Goal: Task Accomplishment & Management: Complete application form

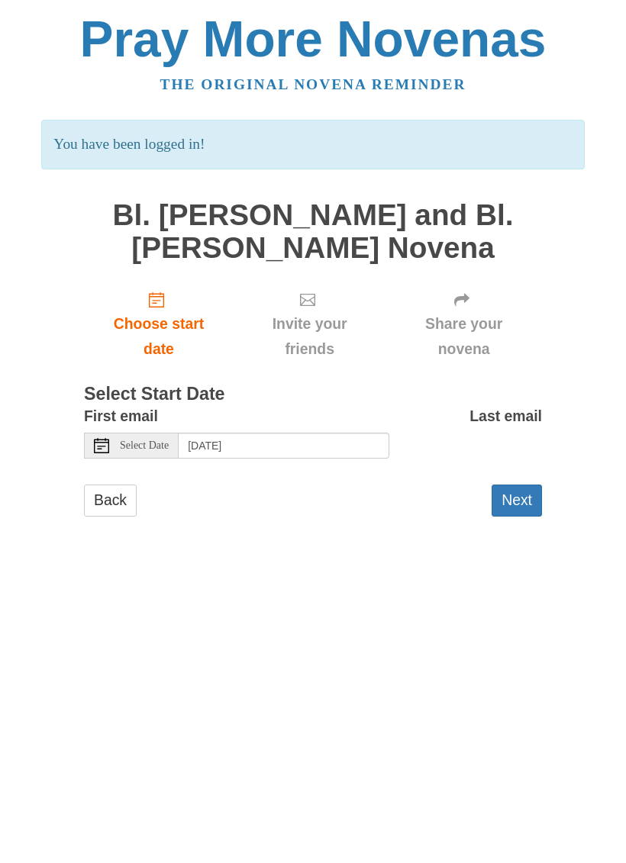
click at [527, 498] on button "Next" at bounding box center [517, 500] width 50 height 31
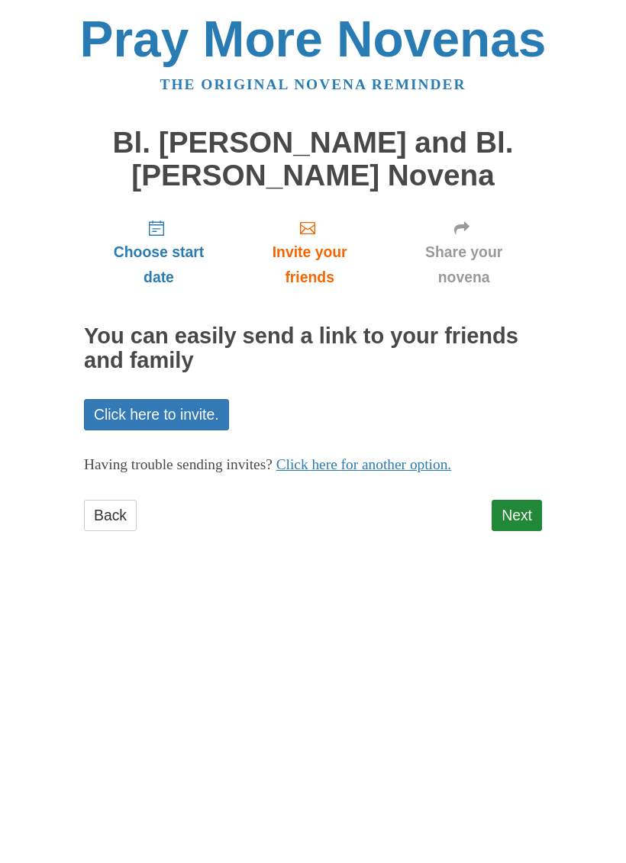
click at [522, 501] on link "Next" at bounding box center [517, 515] width 50 height 31
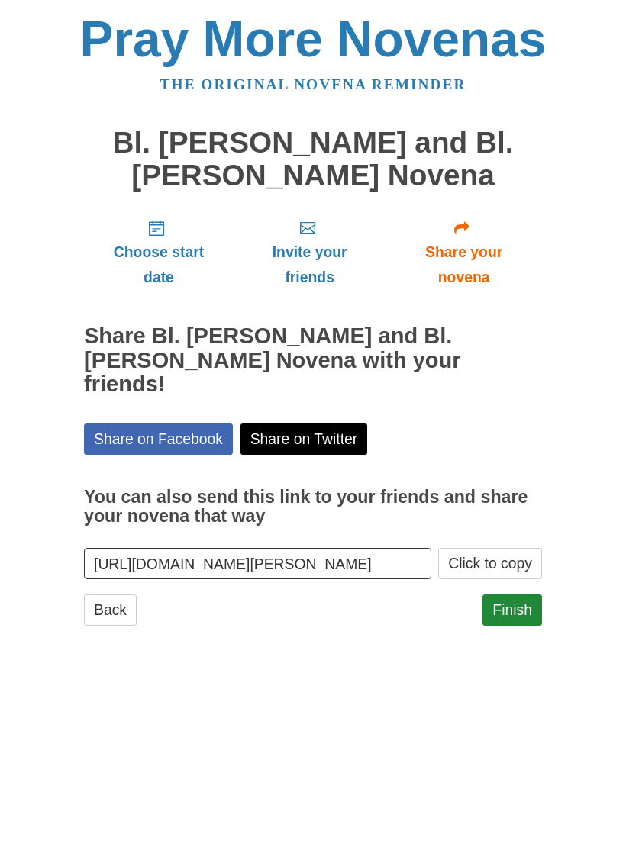
click at [514, 595] on link "Finish" at bounding box center [512, 610] width 60 height 31
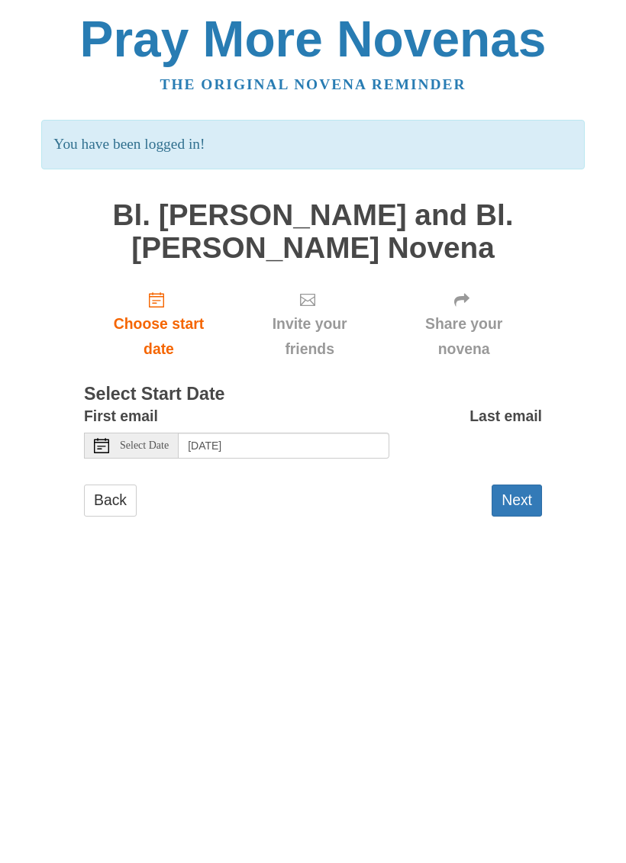
click at [516, 500] on button "Next" at bounding box center [517, 500] width 50 height 31
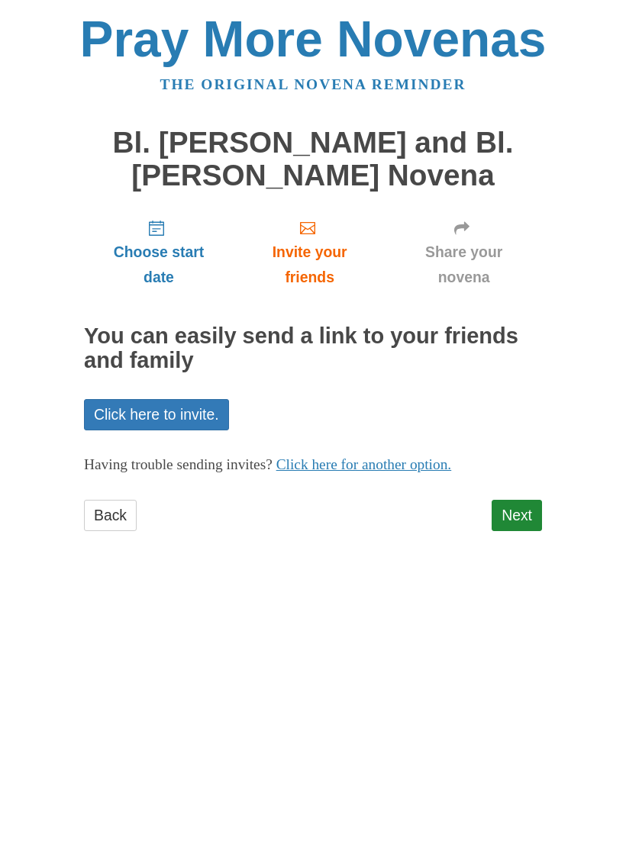
click at [512, 520] on link "Next" at bounding box center [517, 515] width 50 height 31
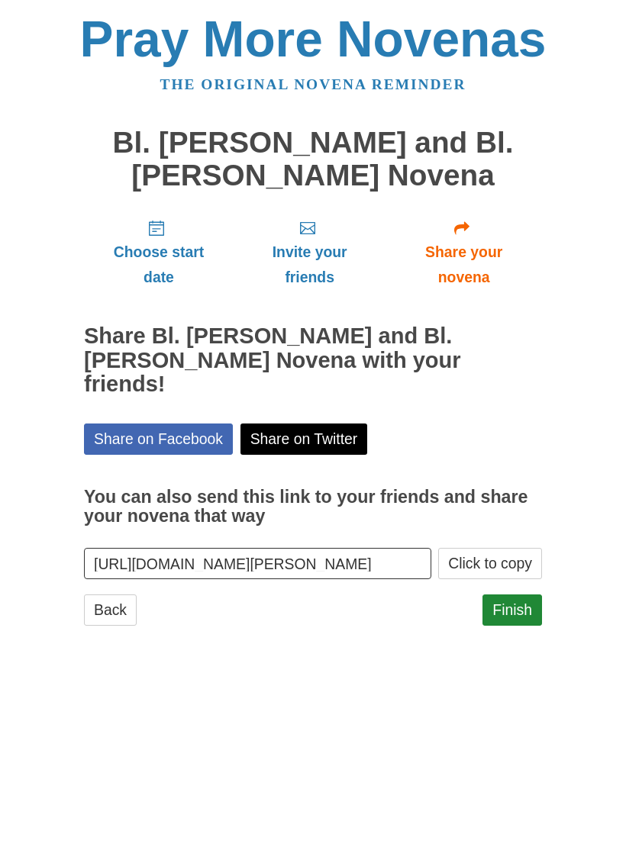
click at [504, 595] on link "Finish" at bounding box center [512, 610] width 60 height 31
